Goal: Communication & Community: Answer question/provide support

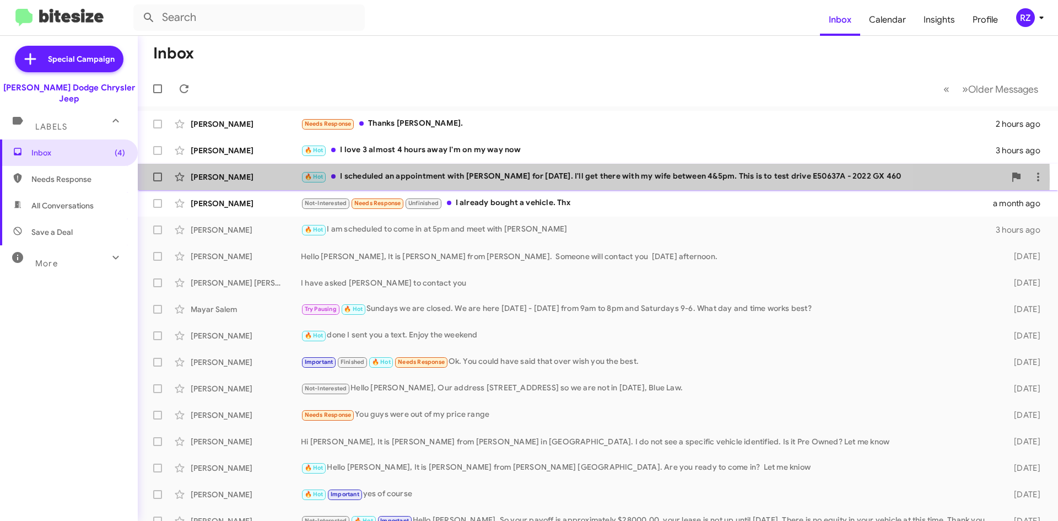
click at [281, 178] on div "[PERSON_NAME]" at bounding box center [246, 176] width 110 height 11
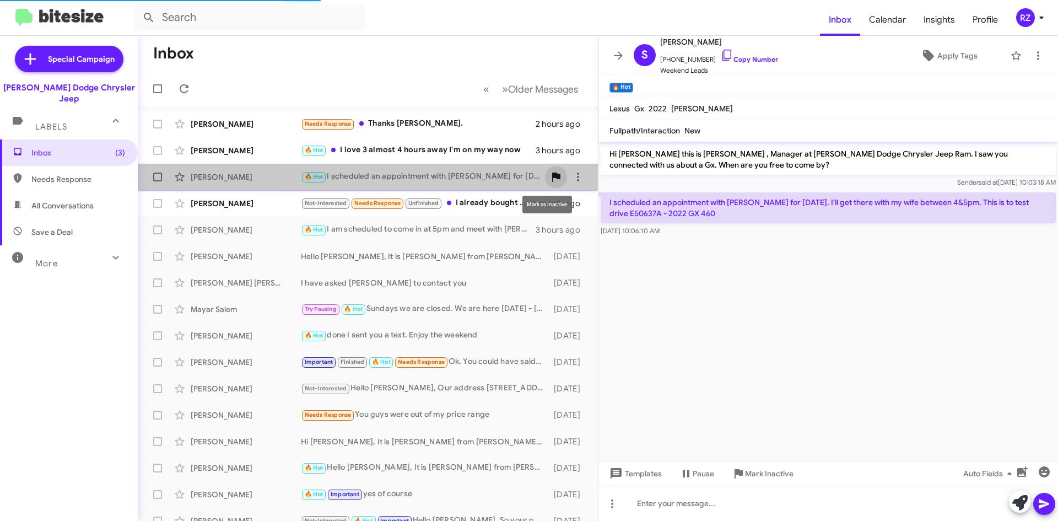
click at [553, 174] on icon at bounding box center [555, 176] width 13 height 13
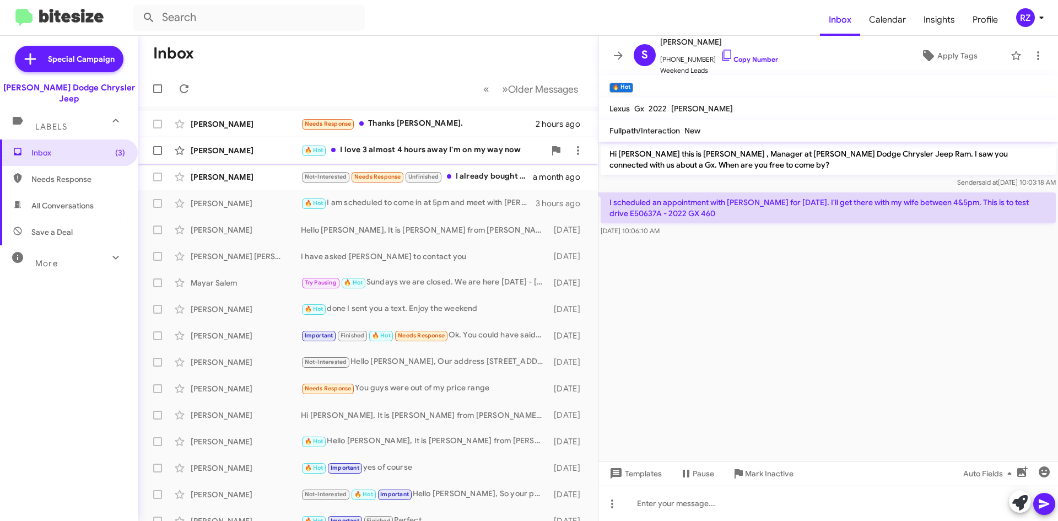
click at [405, 156] on div "🔥 Hot I love 3 almost 4 hours away I'm on my way now" at bounding box center [423, 150] width 244 height 13
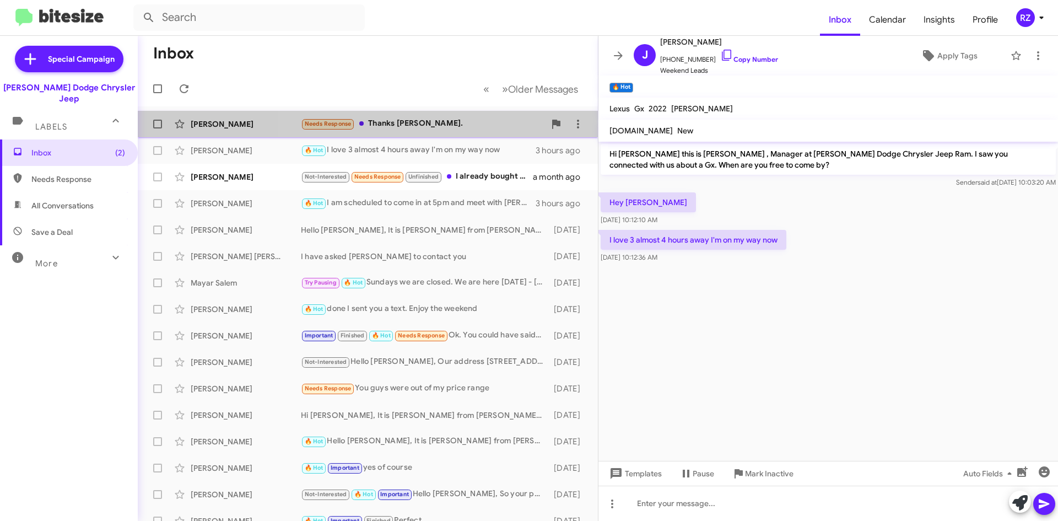
click at [435, 124] on div "Needs Response Thanks [PERSON_NAME]." at bounding box center [423, 123] width 244 height 13
